Goal: Register for event/course: Sign up to attend an event or enroll in a course

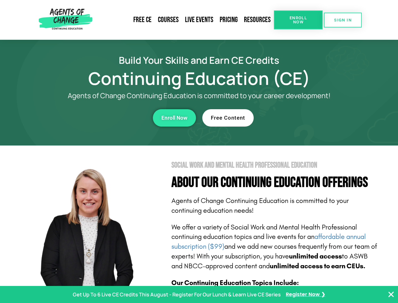
click at [199, 151] on section "Social Work and Mental Health Professional Education About Our Continuing Educa…" at bounding box center [199, 277] width 398 height 265
click at [298, 20] on span "Enroll Now" at bounding box center [298, 20] width 29 height 8
click at [343, 20] on span "SIGN IN" at bounding box center [343, 20] width 18 height 4
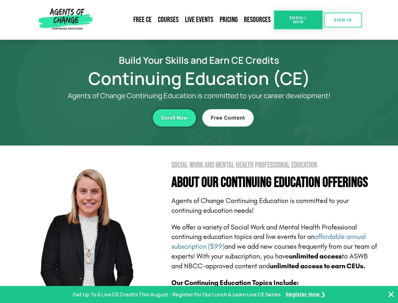
click at [109, 118] on div "Enroll Now" at bounding box center [110, 117] width 174 height 17
click at [174, 118] on span "Enroll Now" at bounding box center [175, 117] width 26 height 5
click at [289, 118] on div "Free Content" at bounding box center [290, 117] width 174 height 17
